Goal: Transaction & Acquisition: Purchase product/service

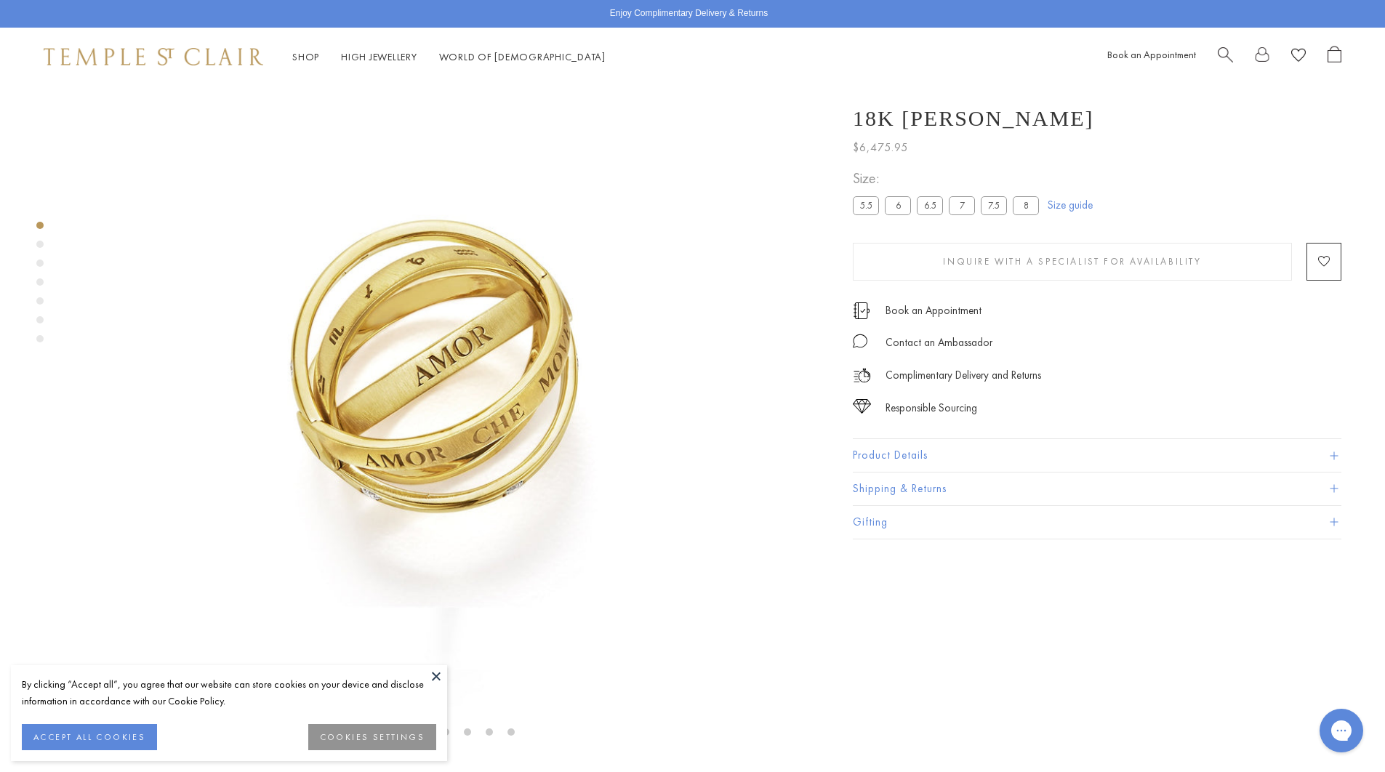
click at [867, 205] on label "5.5" at bounding box center [866, 205] width 26 height 18
click at [896, 207] on label "6" at bounding box center [898, 205] width 26 height 18
click at [927, 206] on label "6.5" at bounding box center [930, 205] width 26 height 18
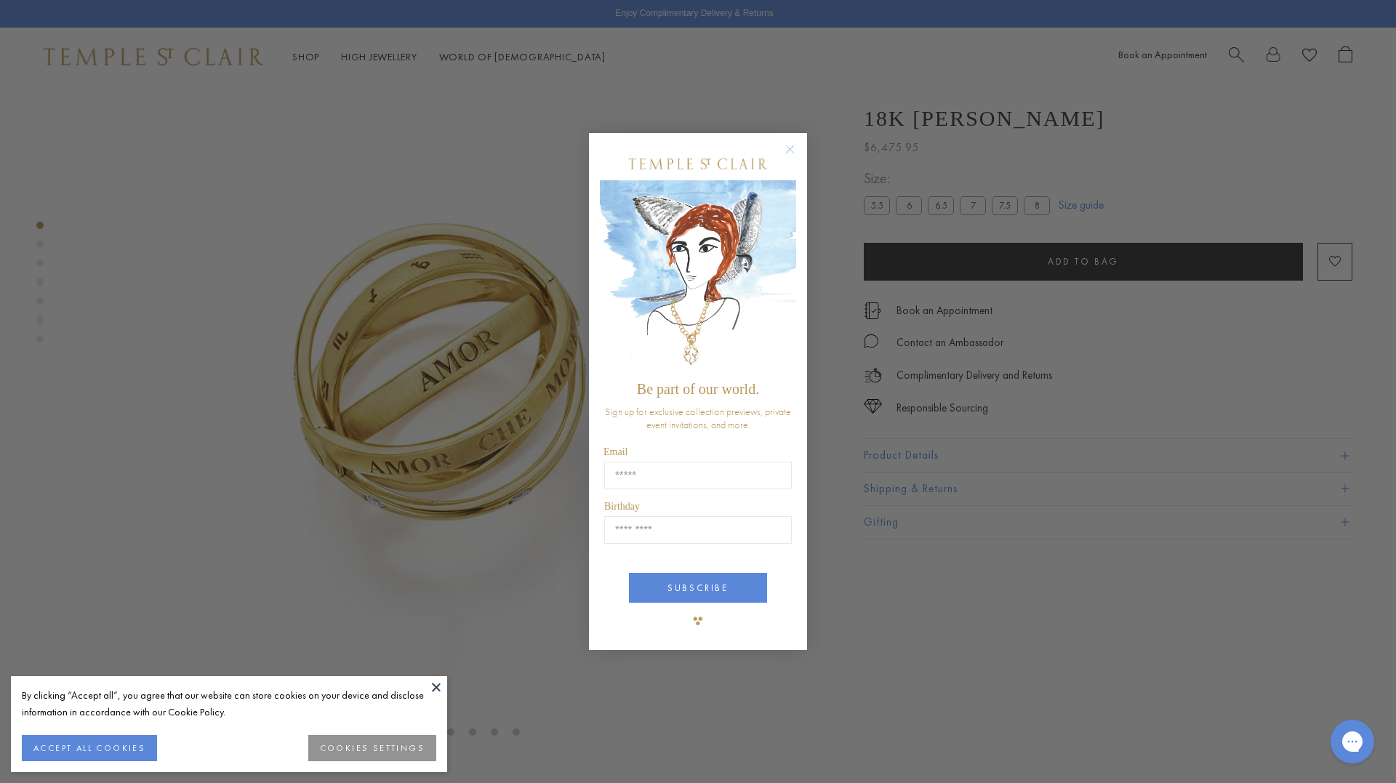
click at [787, 146] on icon "Close dialog" at bounding box center [790, 149] width 18 height 18
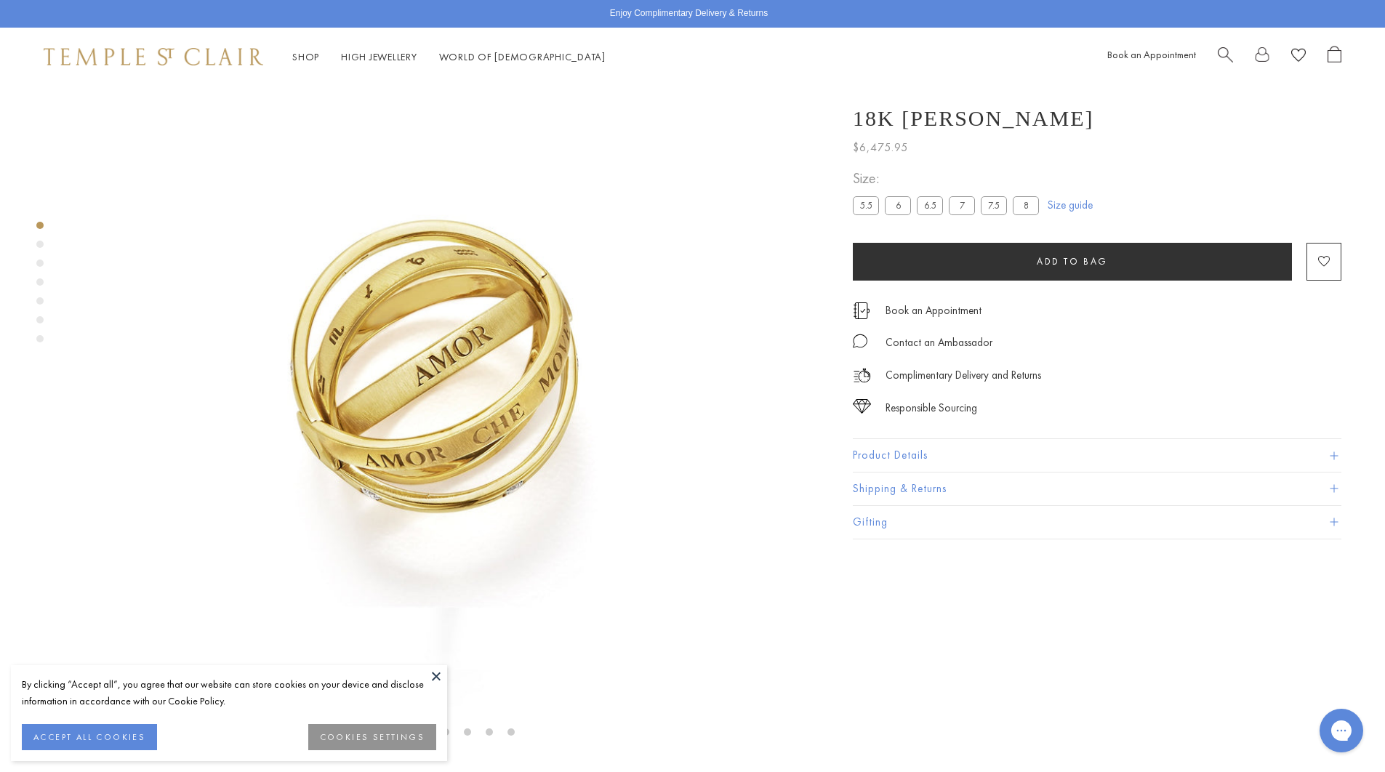
click at [974, 202] on label "7" at bounding box center [962, 205] width 26 height 18
click at [988, 204] on label "7.5" at bounding box center [994, 205] width 26 height 18
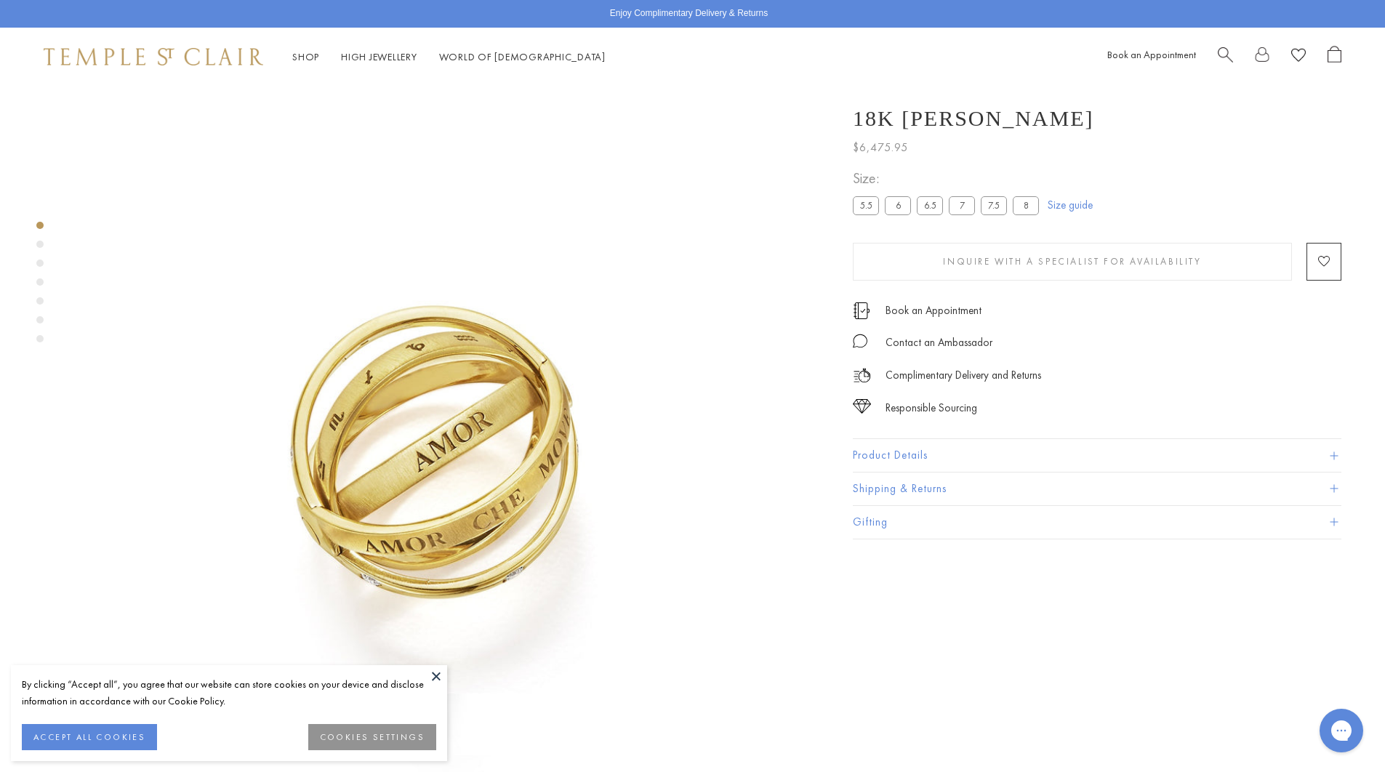
drag, startPoint x: 931, startPoint y: 621, endPoint x: 924, endPoint y: 242, distance: 378.9
click at [1022, 204] on label "8" at bounding box center [1026, 205] width 26 height 18
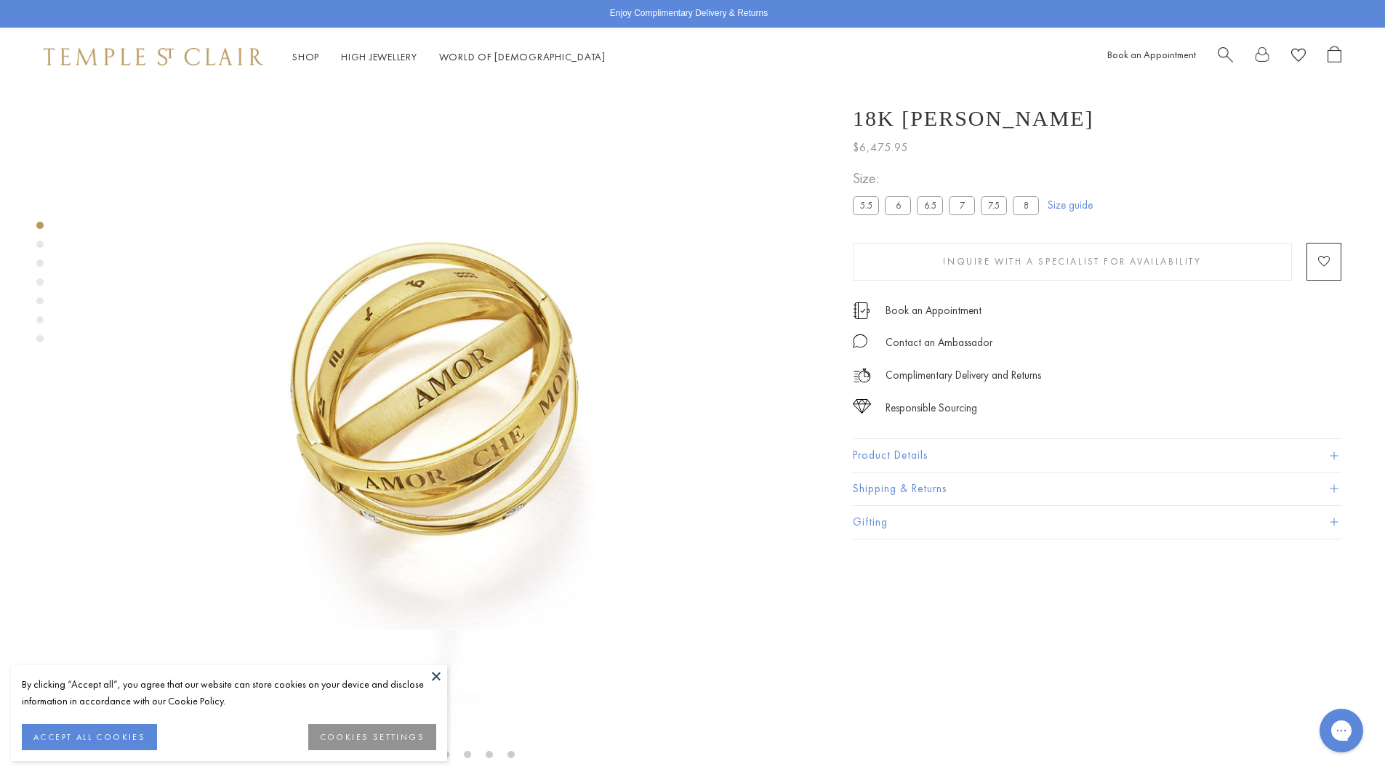
scroll to position [86, 0]
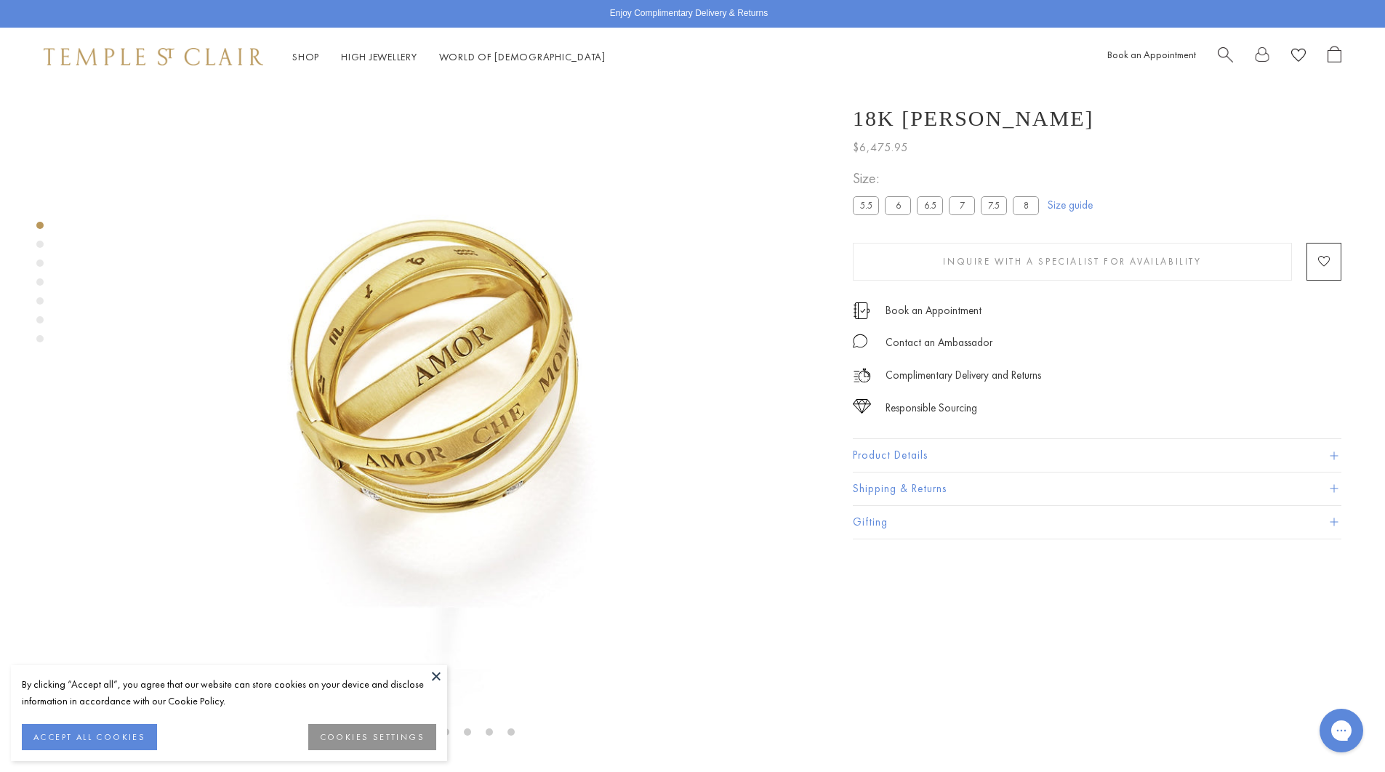
click at [1019, 204] on label "8" at bounding box center [1026, 205] width 26 height 18
click at [878, 202] on label "5.5" at bounding box center [866, 205] width 26 height 18
click at [866, 207] on label "5.5" at bounding box center [866, 205] width 26 height 18
click at [886, 209] on label "6" at bounding box center [898, 205] width 26 height 18
click at [908, 207] on label "6" at bounding box center [898, 205] width 26 height 18
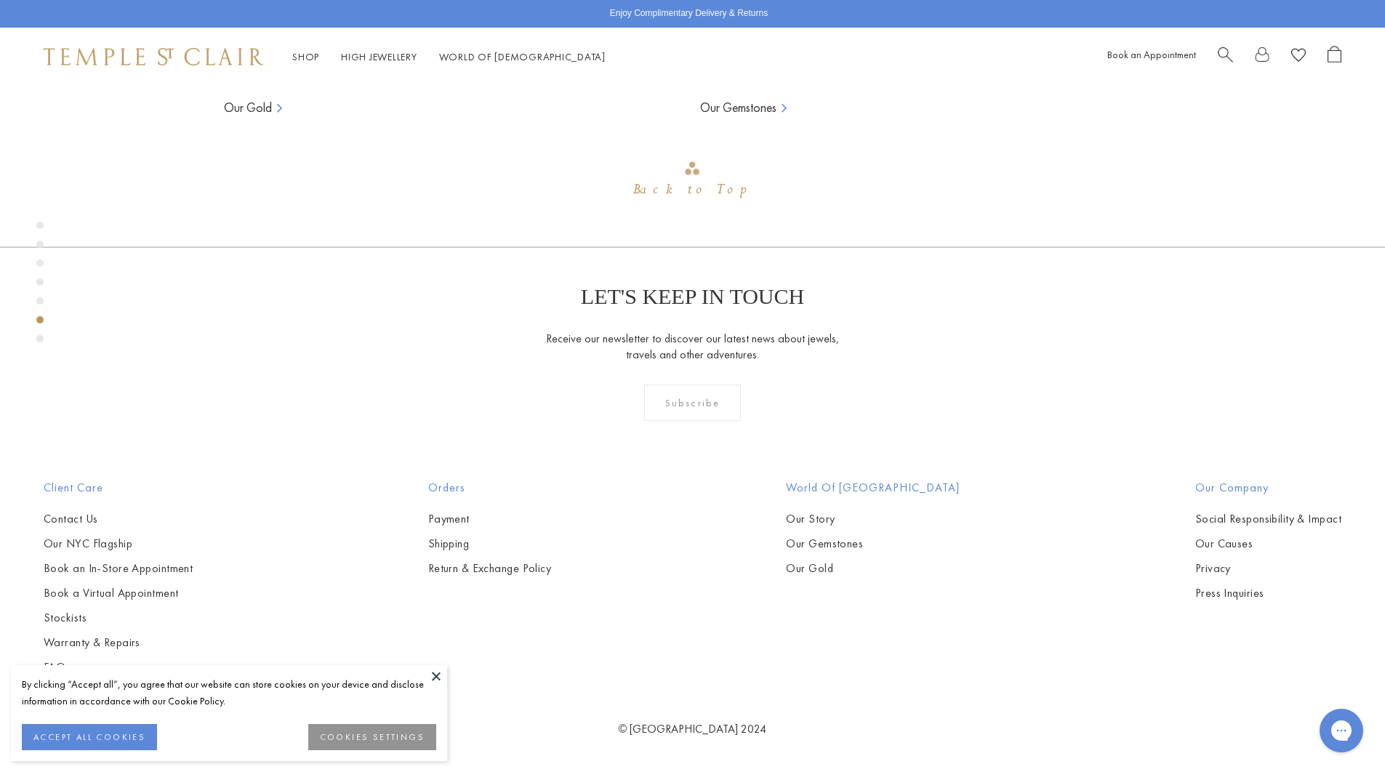
scroll to position [4158, 0]
